Goal: Information Seeking & Learning: Learn about a topic

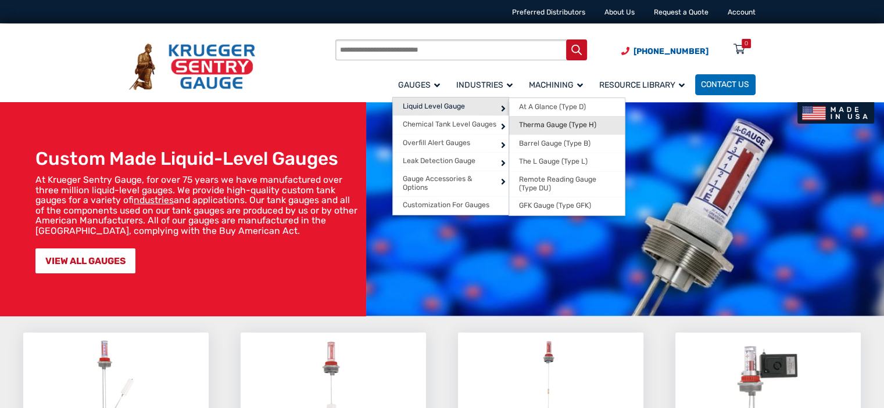
click at [550, 125] on span "Therma Gauge (Type H)" at bounding box center [557, 125] width 77 height 9
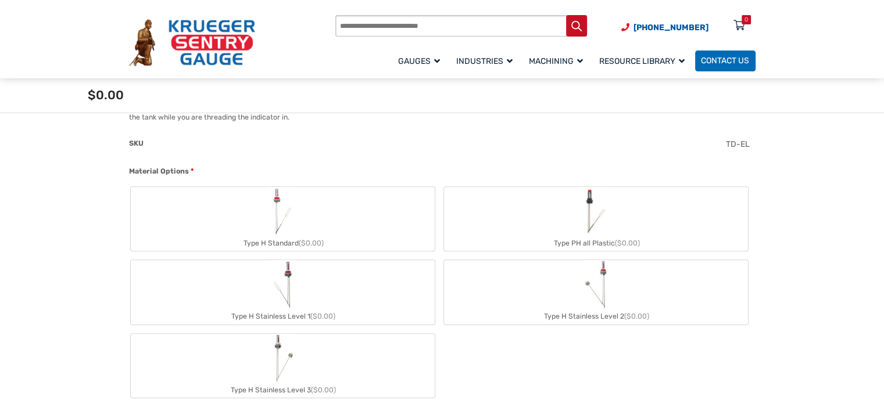
scroll to position [407, 0]
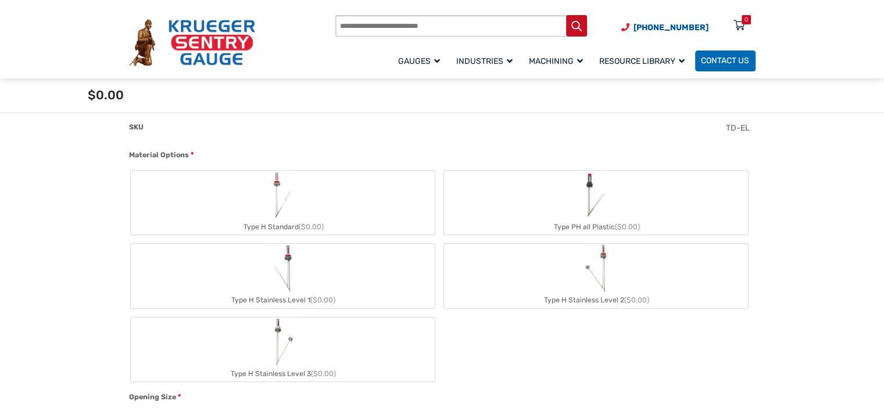
click at [305, 217] on label "Type H Standard ($0.00)" at bounding box center [283, 203] width 304 height 64
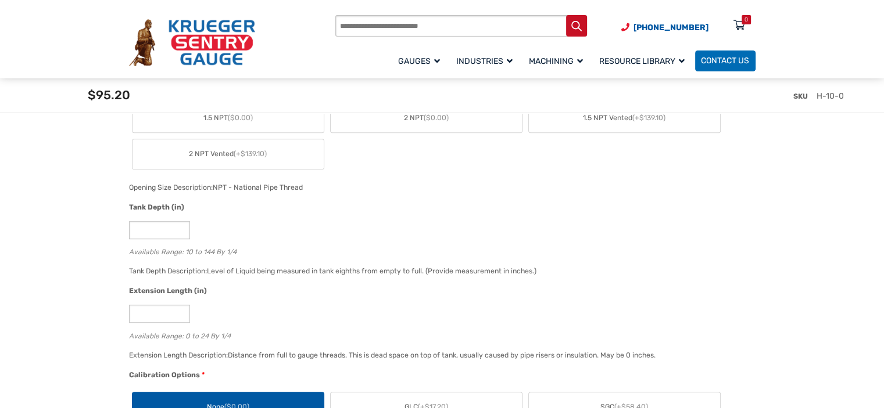
scroll to position [755, 0]
drag, startPoint x: 155, startPoint y: 229, endPoint x: 115, endPoint y: 222, distance: 40.0
type input "**"
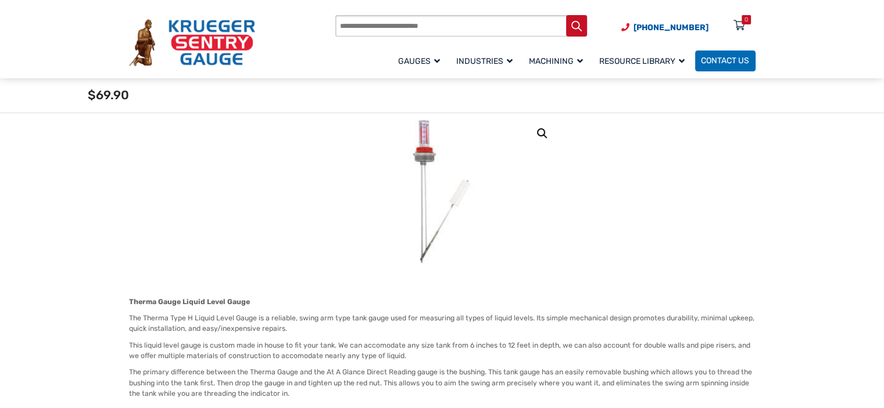
scroll to position [232, 0]
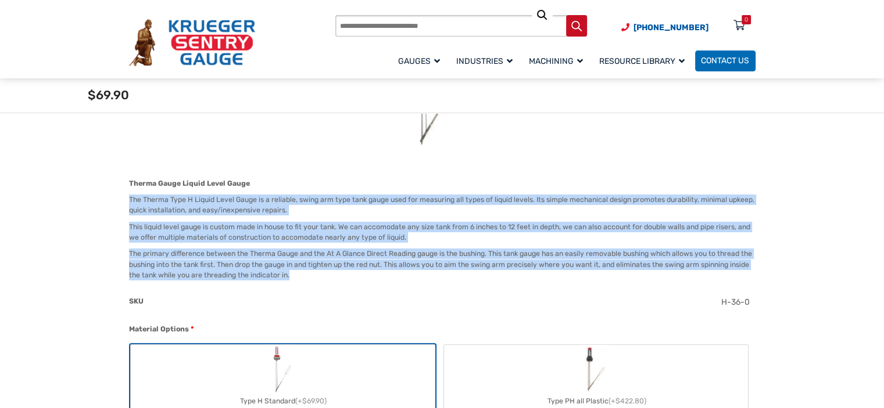
drag, startPoint x: 130, startPoint y: 199, endPoint x: 292, endPoint y: 272, distance: 177.6
click at [292, 272] on div "Therma Gauge Liquid Level Gauge The Therma Type H Liquid Level Gauge is a relia…" at bounding box center [442, 229] width 626 height 103
copy div "The Therma Type H Liquid Level Gauge is a reliable, swing arm type tank gauge u…"
